Goal: Task Accomplishment & Management: Complete application form

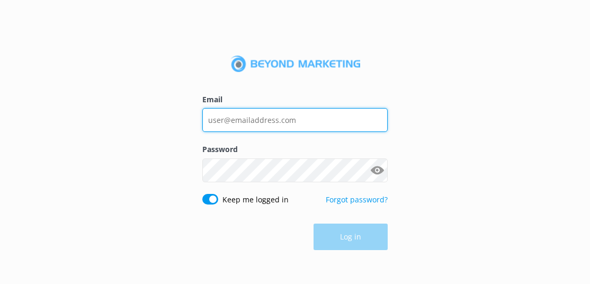
type input "[EMAIL_ADDRESS][DOMAIN_NAME]"
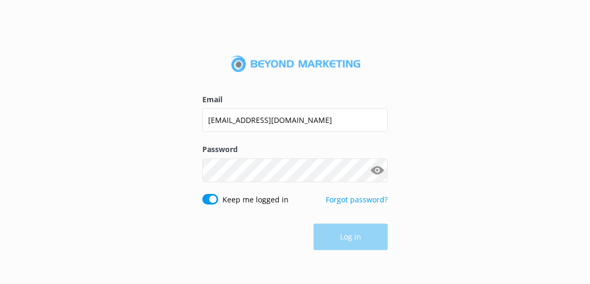
click at [348, 244] on div "Log in" at bounding box center [294, 237] width 185 height 26
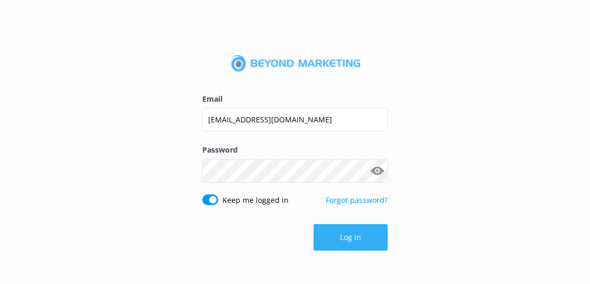
click at [352, 236] on button "Log in" at bounding box center [351, 237] width 74 height 26
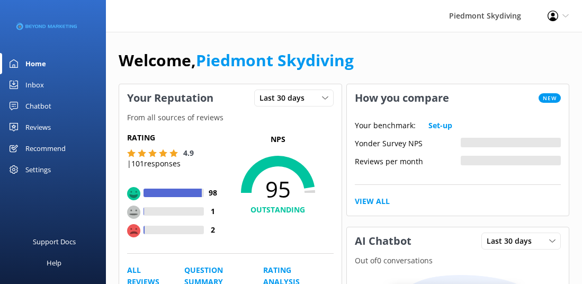
click at [50, 131] on div "Reviews" at bounding box center [37, 127] width 25 height 21
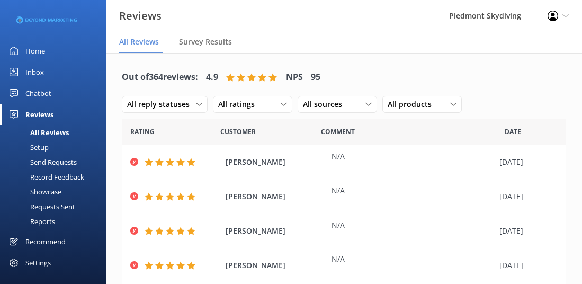
click at [61, 159] on div "Send Requests" at bounding box center [41, 162] width 70 height 15
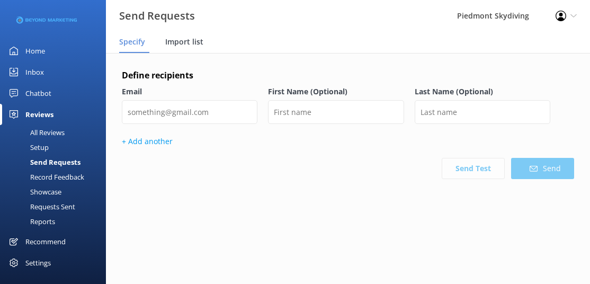
click at [175, 37] on span "Import list" at bounding box center [184, 42] width 38 height 11
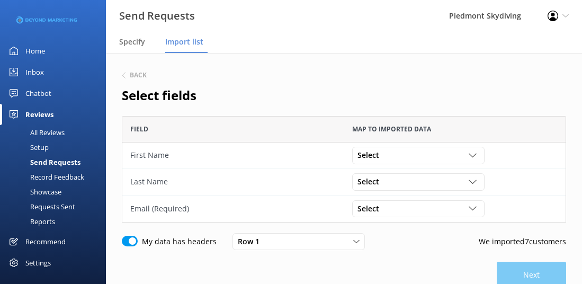
scroll to position [99, 437]
click at [469, 152] on icon "grid" at bounding box center [473, 156] width 8 height 8
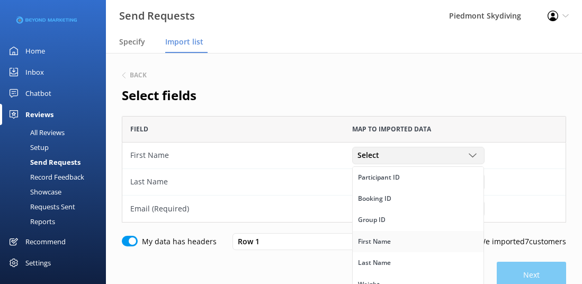
click at [406, 244] on link "First Name" at bounding box center [418, 241] width 131 height 21
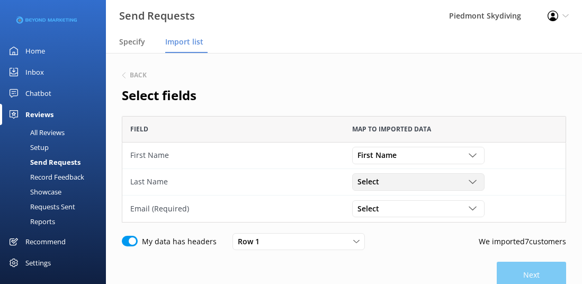
click at [473, 183] on use "grid" at bounding box center [472, 182] width 7 height 4
click at [457, 231] on link "Last Name" at bounding box center [418, 236] width 131 height 21
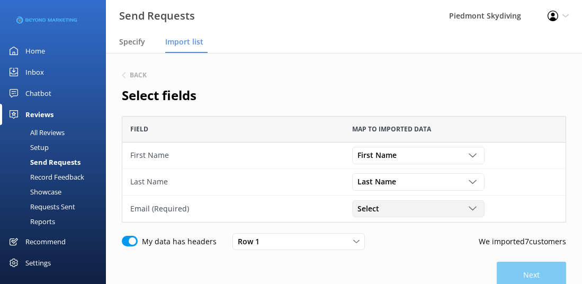
click at [480, 207] on div "Select" at bounding box center [418, 209] width 127 height 12
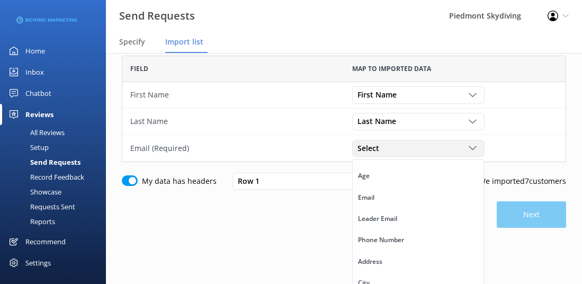
scroll to position [162, 0]
click at [427, 204] on link "Email" at bounding box center [418, 201] width 131 height 21
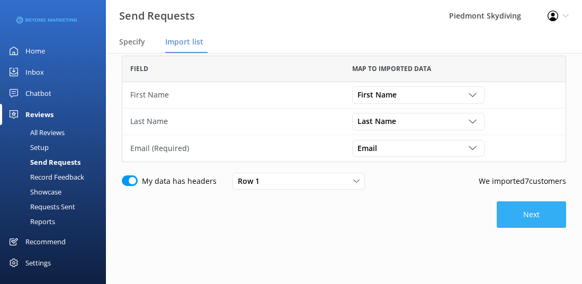
click at [551, 221] on button "Next" at bounding box center [531, 214] width 69 height 26
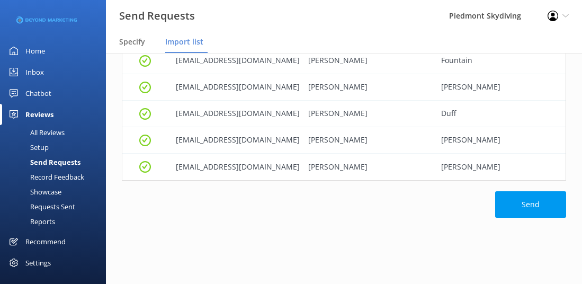
scroll to position [133, 0]
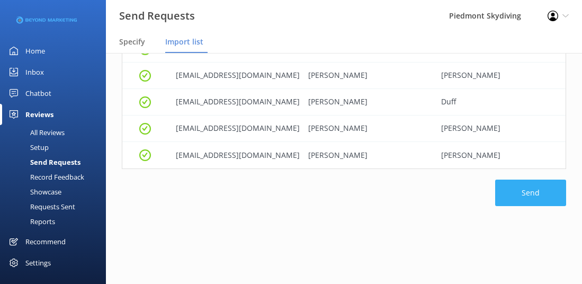
click at [506, 196] on button "Send" at bounding box center [530, 193] width 71 height 26
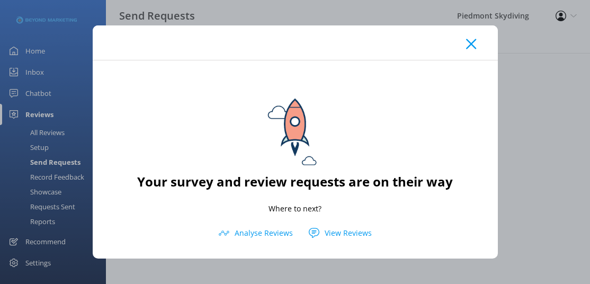
click at [469, 46] on use at bounding box center [471, 44] width 10 height 10
